Goal: Task Accomplishment & Management: Manage account settings

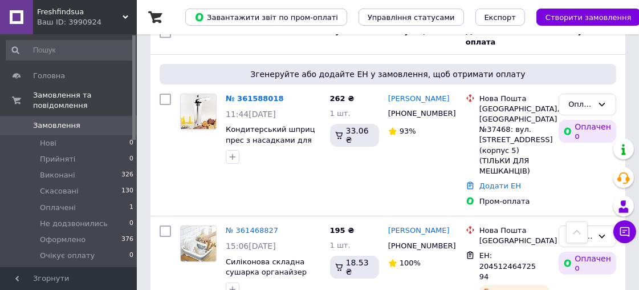
scroll to position [57, 0]
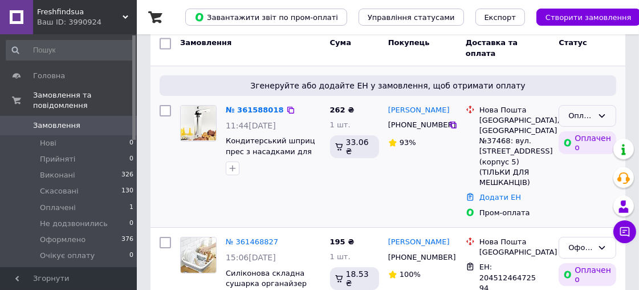
click at [574, 112] on div "Оплачено" at bounding box center [580, 116] width 25 height 12
click at [580, 136] on li "Прийнято" at bounding box center [587, 145] width 56 height 32
click at [603, 113] on icon at bounding box center [601, 115] width 9 height 9
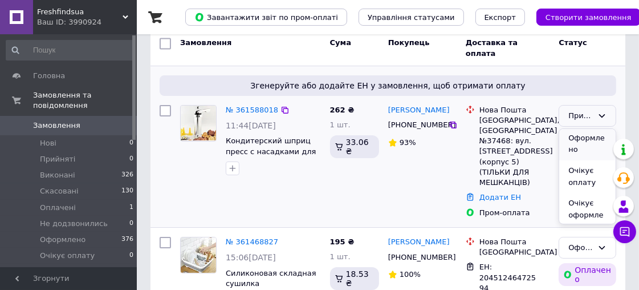
scroll to position [133, 0]
click at [576, 201] on li "Очікує оформлення" at bounding box center [587, 213] width 56 height 44
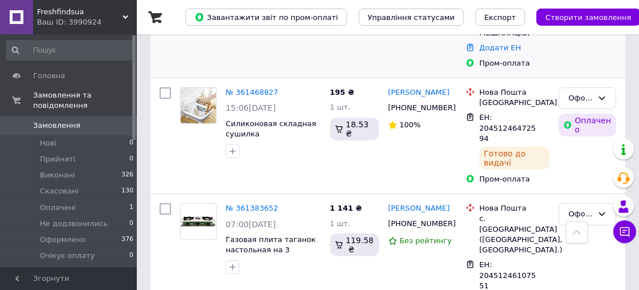
scroll to position [190, 0]
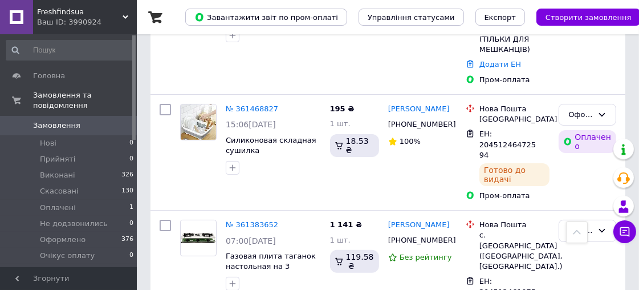
click at [245, 104] on link "№ 361468827" at bounding box center [252, 108] width 52 height 9
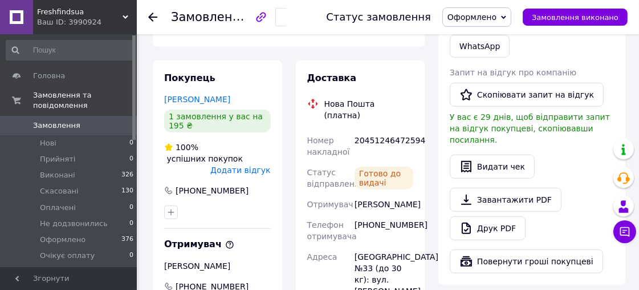
scroll to position [697, 0]
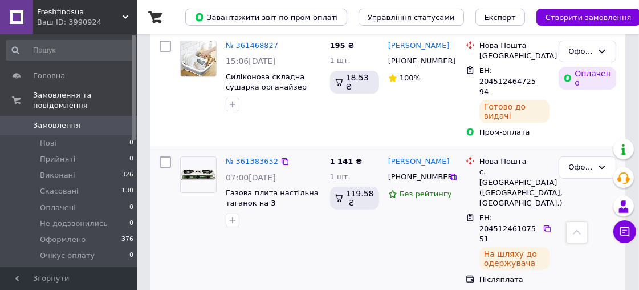
scroll to position [190, 0]
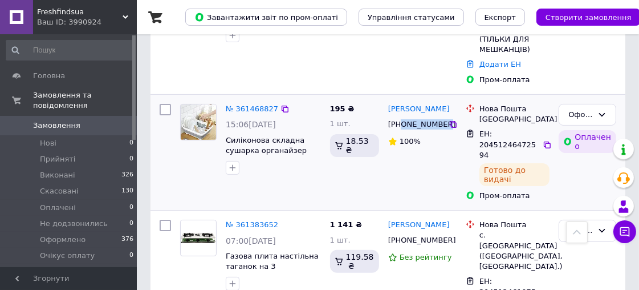
drag, startPoint x: 402, startPoint y: 103, endPoint x: 440, endPoint y: 102, distance: 38.2
click at [440, 117] on div "[PHONE_NUMBER]" at bounding box center [417, 124] width 63 height 15
copy div "0675588336"
click at [503, 129] on span "ЕН: 20451246472594" at bounding box center [507, 144] width 56 height 30
click at [226, 136] on span "Силіконова складна сушарка органайзер для посуду [PERSON_NAME] Органайзер для с…" at bounding box center [266, 172] width 81 height 72
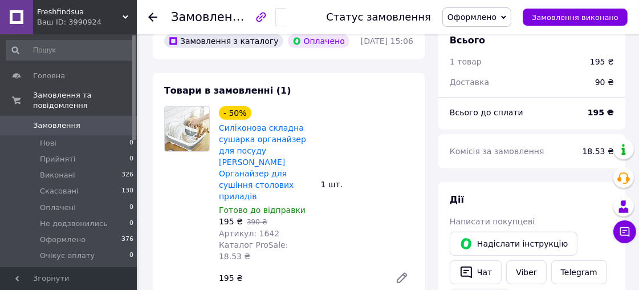
scroll to position [444, 0]
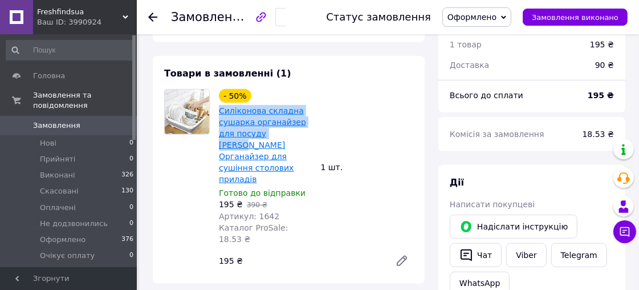
drag, startPoint x: 247, startPoint y: 85, endPoint x: 269, endPoint y: 110, distance: 33.5
click at [269, 110] on div "- 50% Силіконова складна сушарка органайзер для посуду Layher Органайзер для су…" at bounding box center [265, 167] width 102 height 160
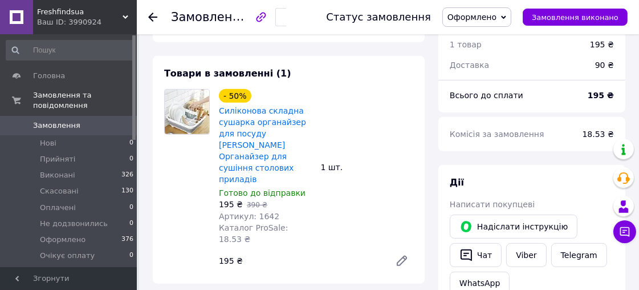
click at [375, 100] on div "- 50% Силіконова складна сушарка органайзер для посуду Layher Органайзер для су…" at bounding box center [316, 180] width 204 height 187
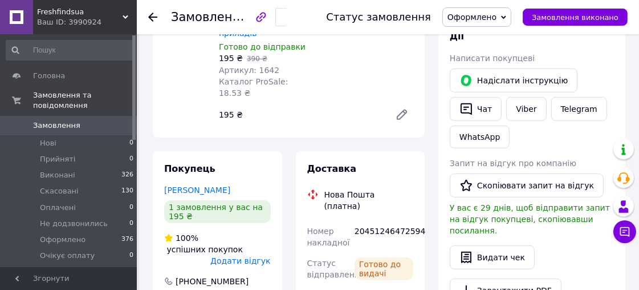
scroll to position [633, 0]
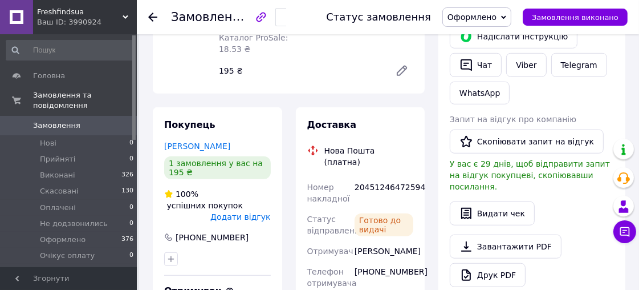
click at [384, 177] on div "20451246472594" at bounding box center [383, 193] width 63 height 32
copy div "20451246472594"
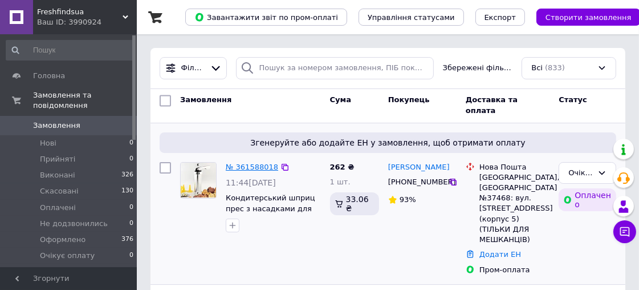
click at [238, 162] on link "№ 361588018" at bounding box center [252, 166] width 52 height 9
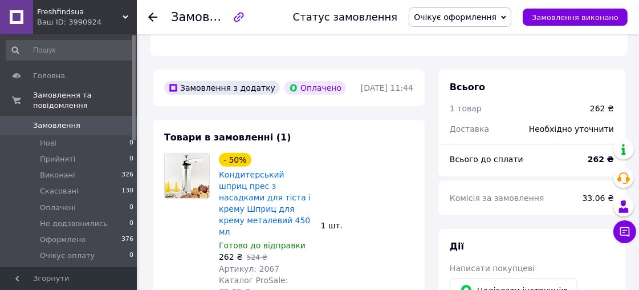
scroll to position [444, 0]
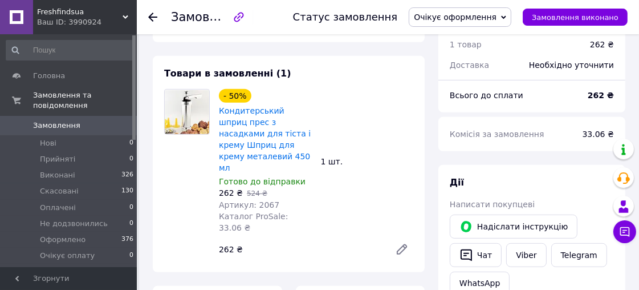
click at [265, 200] on span "Артикул: 2067" at bounding box center [249, 204] width 60 height 9
copy span "2067"
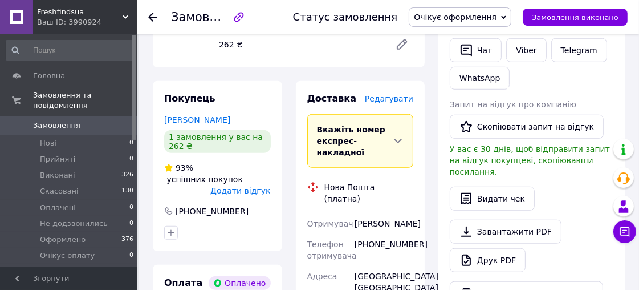
scroll to position [697, 0]
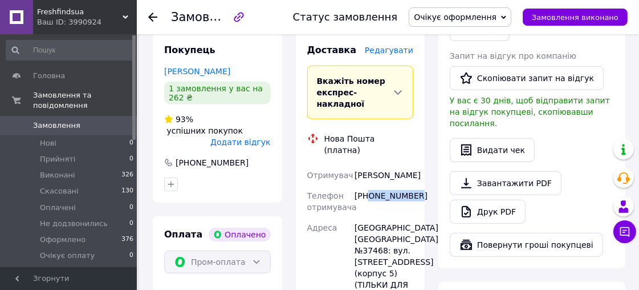
drag, startPoint x: 369, startPoint y: 127, endPoint x: 421, endPoint y: 128, distance: 51.9
click at [421, 128] on div "Доставка Редагувати Вкажіть номер експрес-накладної Обов'язково введіть номер е…" at bounding box center [360, 272] width 129 height 480
copy div "0987308008"
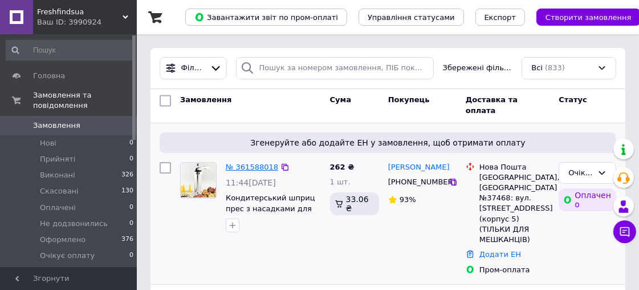
click at [246, 165] on link "№ 361588018" at bounding box center [252, 166] width 52 height 9
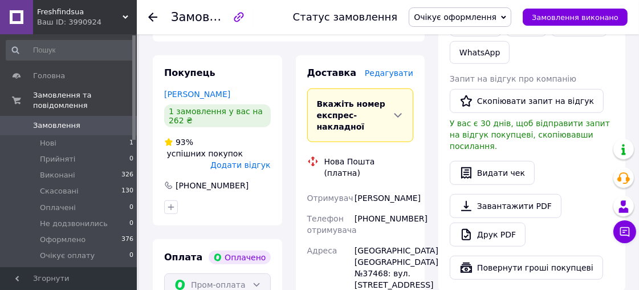
scroll to position [697, 0]
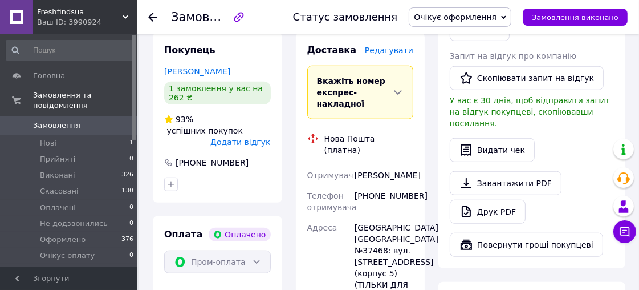
click at [375, 165] on div "Валерійвич Станіслав" at bounding box center [383, 175] width 63 height 21
copy div "Валерійвич"
click at [380, 165] on div "Валерійвич Станіслав" at bounding box center [383, 175] width 63 height 21
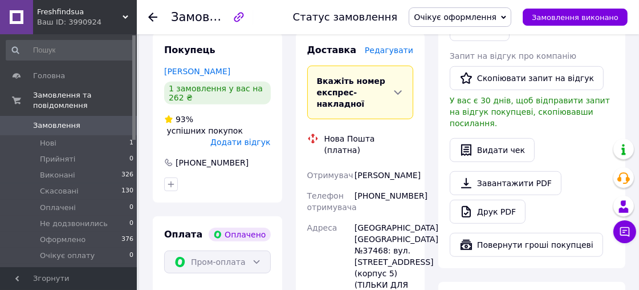
copy div "Станіслав"
click at [378, 217] on div "[GEOGRAPHIC_DATA], [GEOGRAPHIC_DATA] №37468: вул. [STREET_ADDRESS] (корпус 5) (…" at bounding box center [383, 261] width 63 height 89
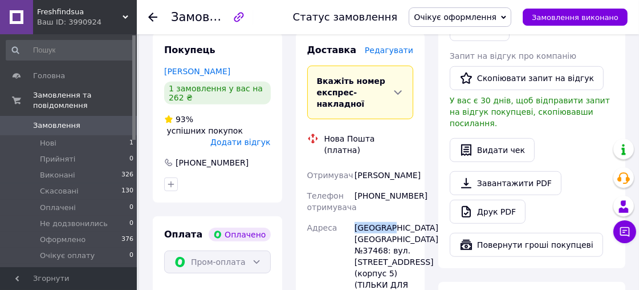
copy div "Вишгород"
click at [369, 217] on div "[GEOGRAPHIC_DATA], [GEOGRAPHIC_DATA] №37468: вул. [STREET_ADDRESS] (корпус 5) (…" at bounding box center [383, 261] width 63 height 89
copy div "37468"
drag, startPoint x: 398, startPoint y: 103, endPoint x: 353, endPoint y: 96, distance: 45.6
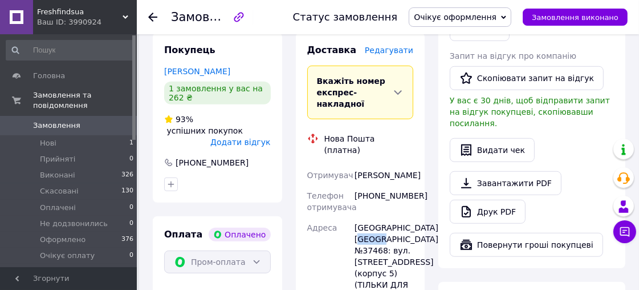
click at [353, 165] on div "Валерійвич Станіслав" at bounding box center [383, 175] width 63 height 21
copy div "Валерійвич Станіслав"
click at [381, 185] on div "[PHONE_NUMBER]" at bounding box center [383, 201] width 63 height 32
copy div "380987308008"
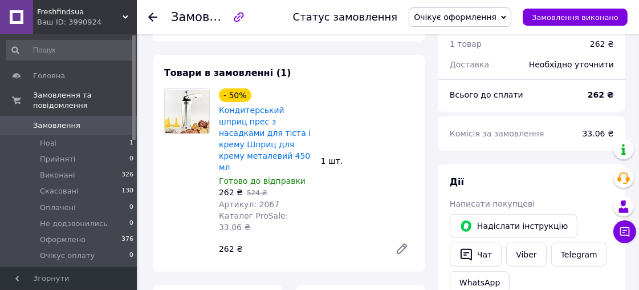
scroll to position [444, 0]
click at [494, 16] on span "Очікує оформлення" at bounding box center [455, 17] width 83 height 9
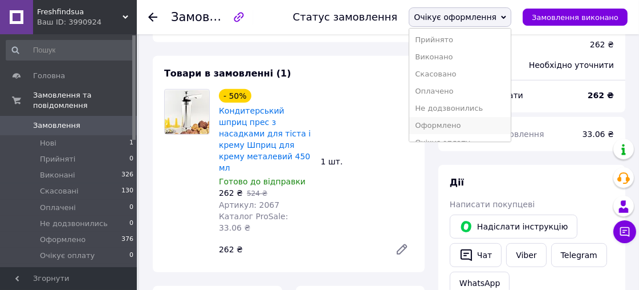
click at [457, 125] on li "Оформлено" at bounding box center [459, 125] width 101 height 17
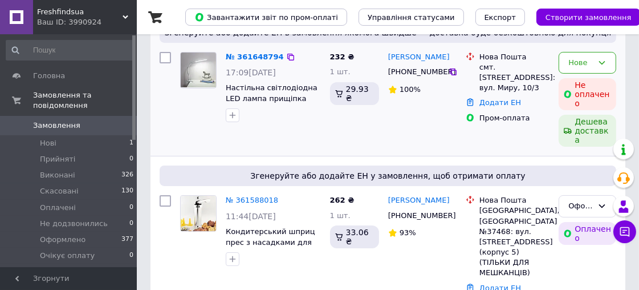
scroll to position [127, 0]
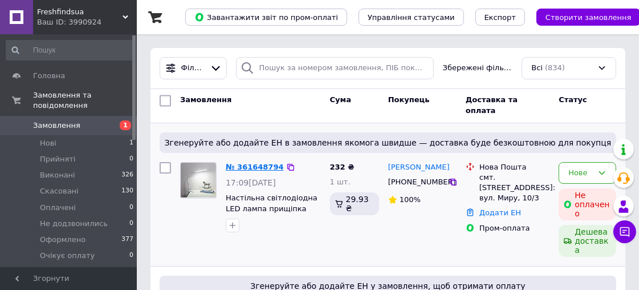
click at [255, 165] on link "№ 361648794" at bounding box center [255, 166] width 58 height 9
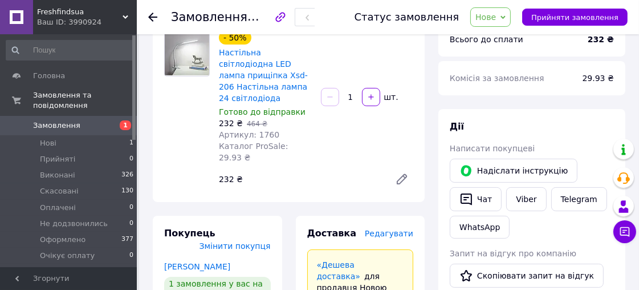
scroll to position [127, 0]
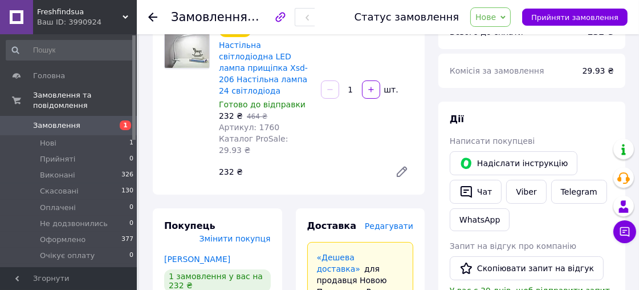
click at [261, 123] on span "Артикул: 1760" at bounding box center [249, 127] width 60 height 9
copy span "1760"
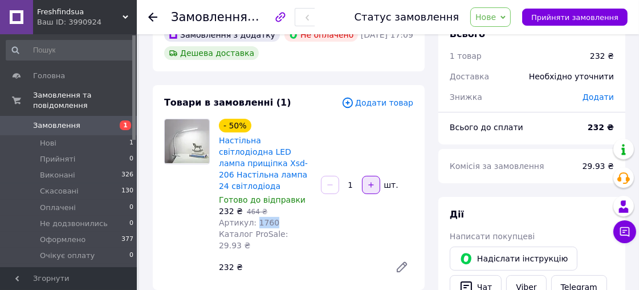
scroll to position [0, 0]
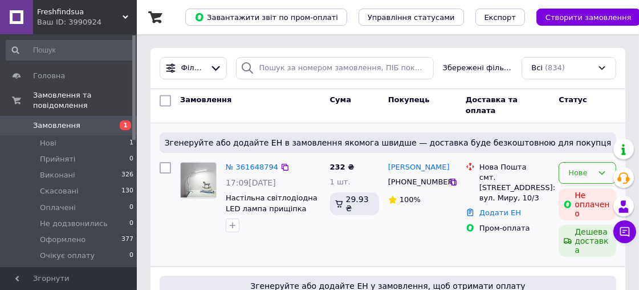
click at [603, 170] on icon at bounding box center [601, 172] width 9 height 9
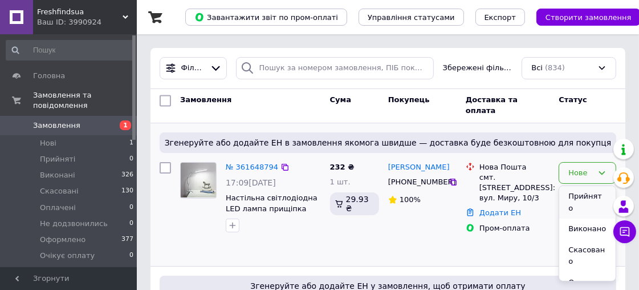
click at [572, 194] on li "Прийнято" at bounding box center [587, 202] width 56 height 32
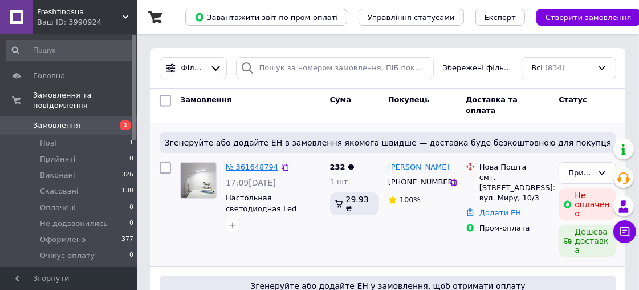
click at [243, 165] on link "№ 361648794" at bounding box center [252, 166] width 52 height 9
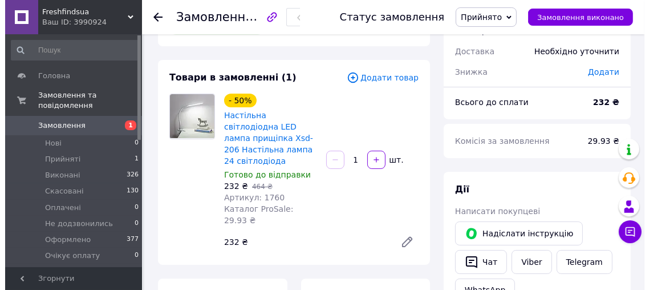
scroll to position [127, 0]
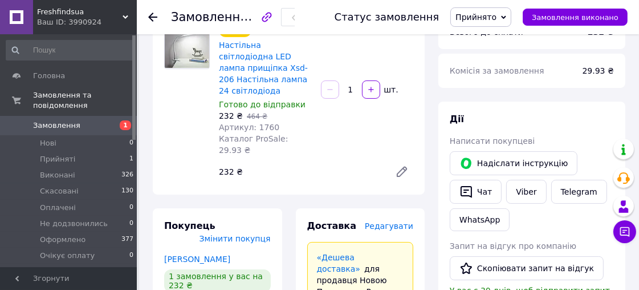
click at [400, 221] on span "Редагувати" at bounding box center [389, 225] width 48 height 9
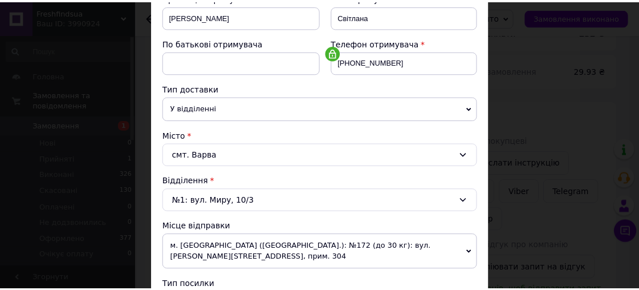
scroll to position [190, 0]
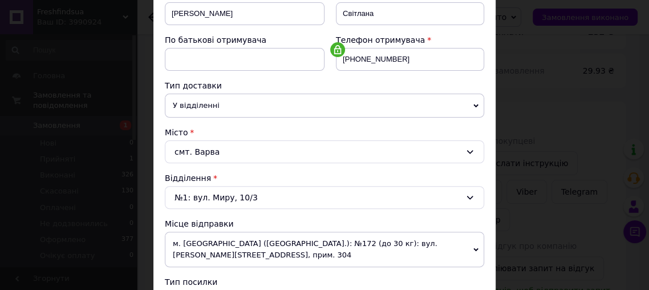
click at [76, 59] on div "× Редагування доставки Спосіб доставки Нова Пошта (платна) Платник Отримувач Ві…" at bounding box center [324, 145] width 649 height 290
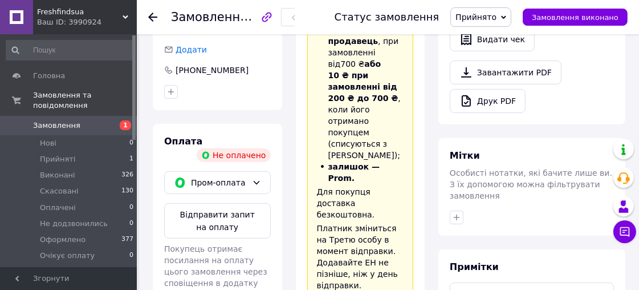
scroll to position [444, 0]
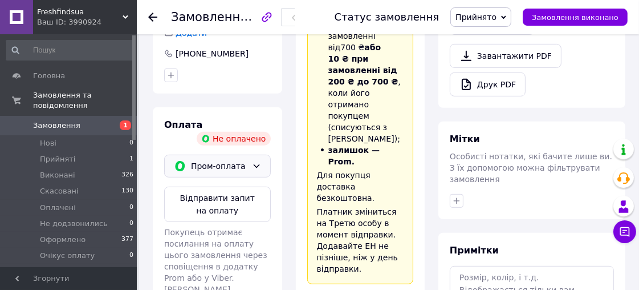
click at [253, 161] on icon at bounding box center [256, 165] width 9 height 9
click at [204, 206] on span "Післяплата" at bounding box center [226, 211] width 70 height 11
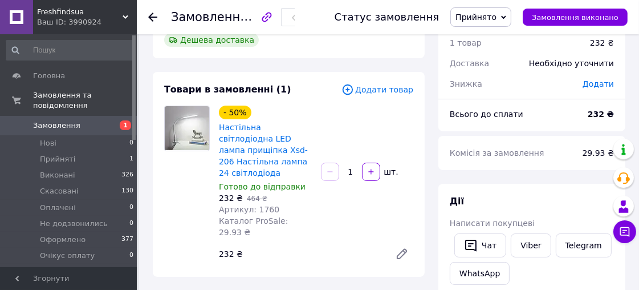
scroll to position [0, 0]
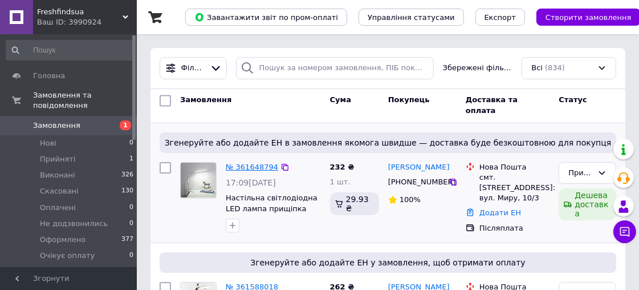
click at [242, 166] on link "№ 361648794" at bounding box center [252, 166] width 52 height 9
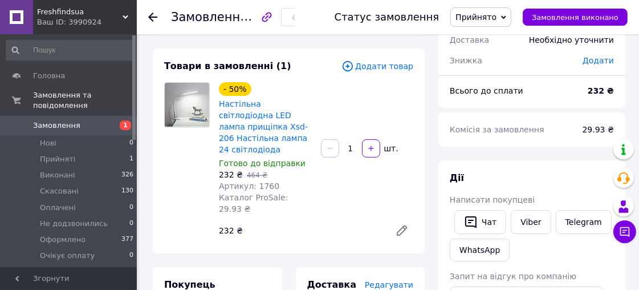
scroll to position [63, 0]
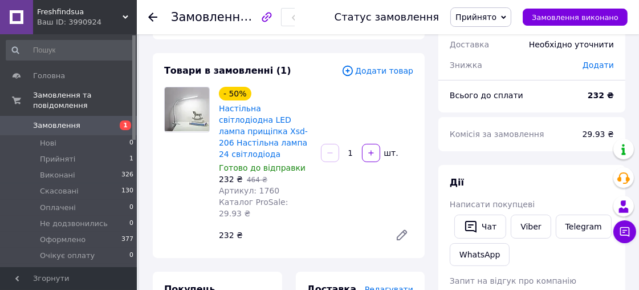
click at [262, 186] on span "Артикул: 1760" at bounding box center [249, 190] width 60 height 9
copy span "1760"
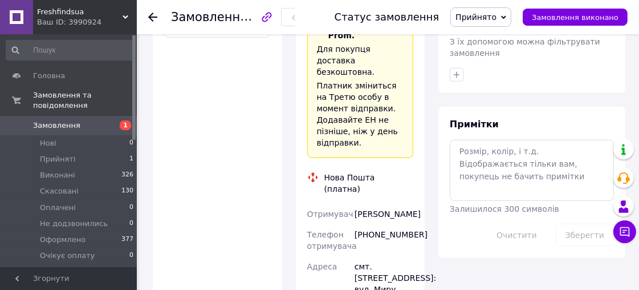
scroll to position [570, 0]
drag, startPoint x: 369, startPoint y: 117, endPoint x: 415, endPoint y: 117, distance: 46.2
click at [415, 223] on div "[PHONE_NUMBER]" at bounding box center [383, 239] width 63 height 32
copy div "0951196536"
click at [377, 203] on div "Савченко Світлана" at bounding box center [383, 213] width 63 height 21
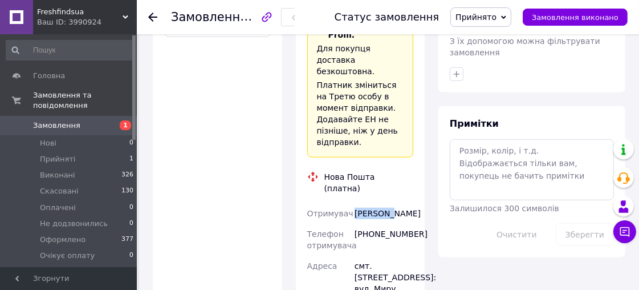
click at [377, 203] on div "Савченко Світлана" at bounding box center [383, 213] width 63 height 21
copy div "Савченко"
click at [372, 203] on div "Савченко Світлана" at bounding box center [383, 213] width 63 height 21
copy div "Світлана"
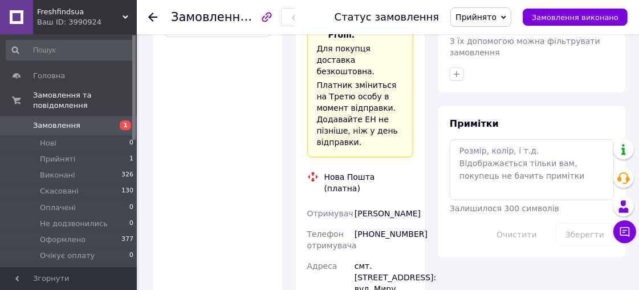
click at [383, 255] on div "смт. [STREET_ADDRESS]: вул. Миру, 10/3" at bounding box center [383, 282] width 63 height 55
copy div "Варва"
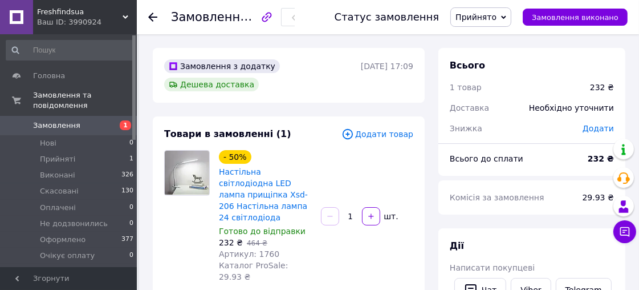
scroll to position [63, 0]
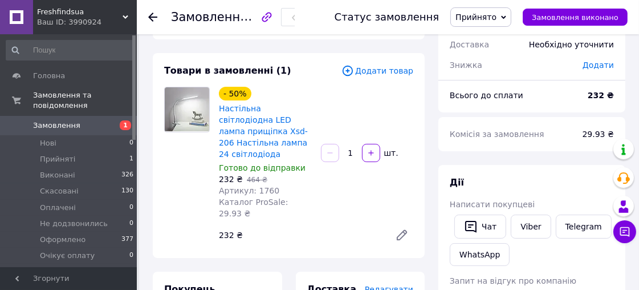
click at [493, 20] on span "Прийнято" at bounding box center [476, 17] width 41 height 9
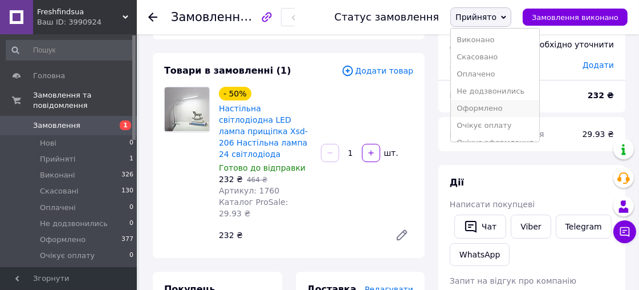
click at [486, 110] on li "Оформлено" at bounding box center [495, 108] width 88 height 17
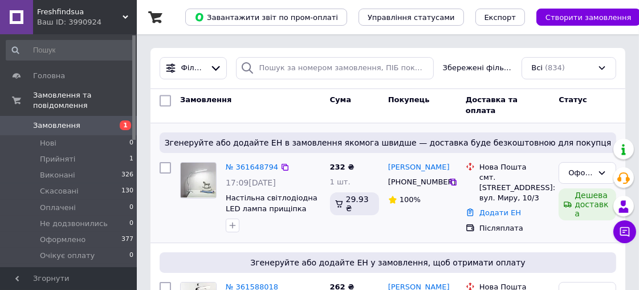
scroll to position [63, 0]
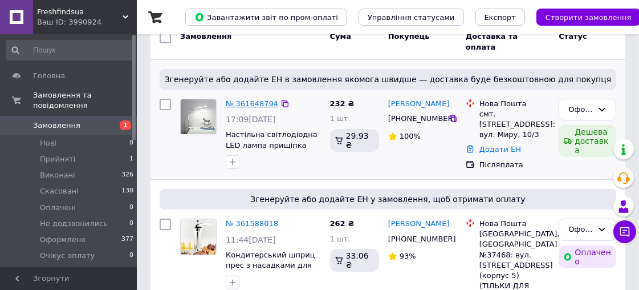
click at [249, 100] on link "№ 361648794" at bounding box center [252, 103] width 52 height 9
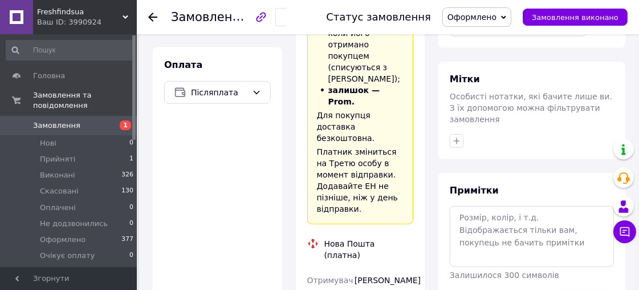
scroll to position [506, 0]
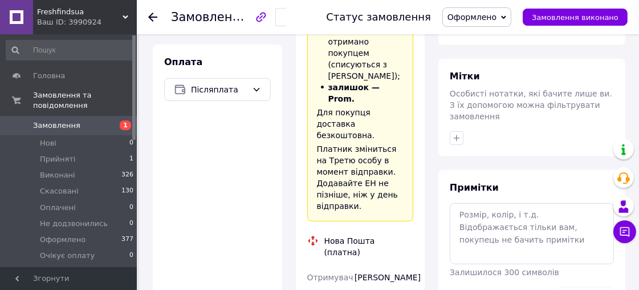
drag, startPoint x: 373, startPoint y: 154, endPoint x: 353, endPoint y: 149, distance: 21.2
click at [353, 267] on div "Савченко Світлана" at bounding box center [383, 277] width 63 height 21
copy div "Савченко Світлана"
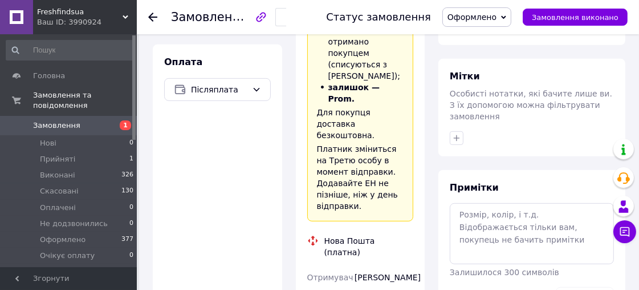
copy div "380951196536"
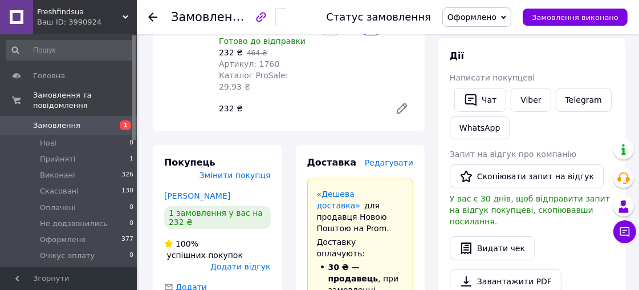
scroll to position [190, 0]
